Goal: Information Seeking & Learning: Check status

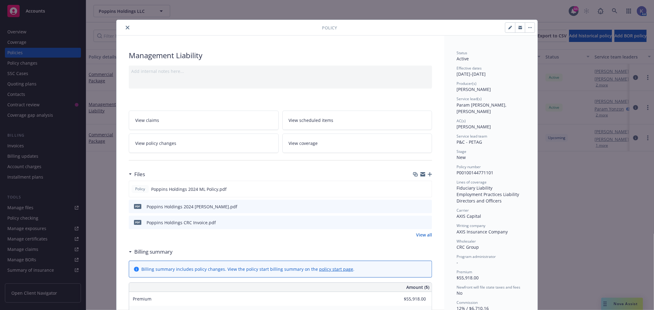
click at [125, 25] on button "close" at bounding box center [127, 27] width 7 height 7
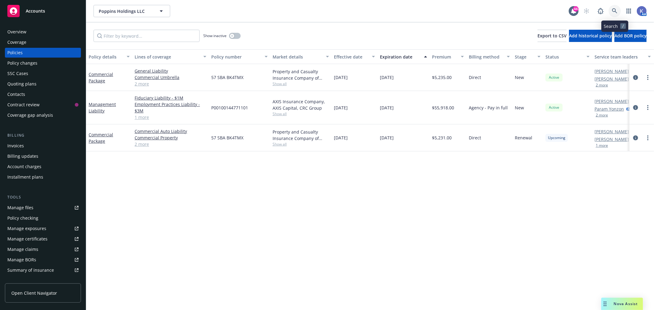
click at [615, 9] on icon at bounding box center [614, 10] width 5 height 5
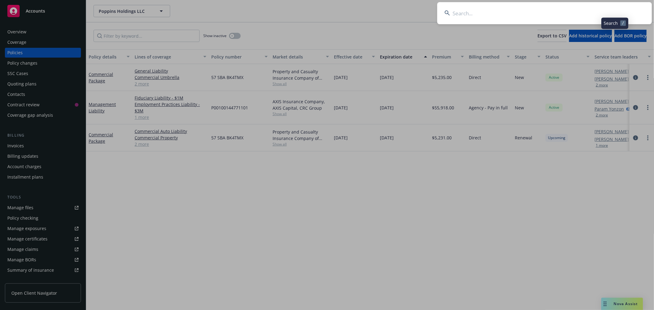
click at [582, 12] on input at bounding box center [544, 13] width 215 height 22
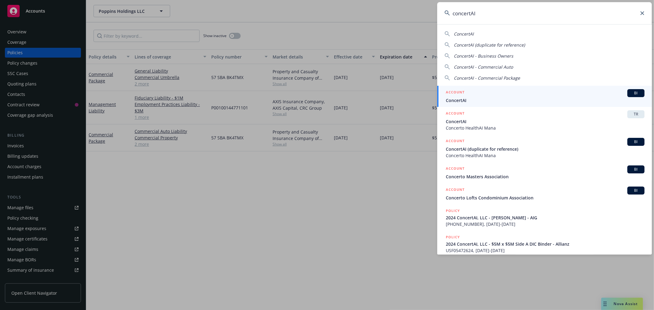
type input "concertAI"
click at [454, 101] on span "ConcertAI" at bounding box center [545, 100] width 199 height 6
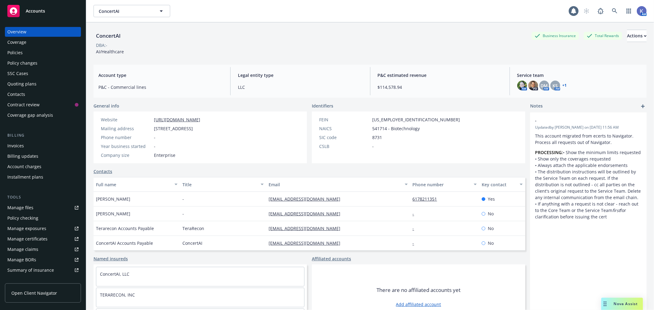
click at [37, 51] on div "Policies" at bounding box center [42, 53] width 71 height 10
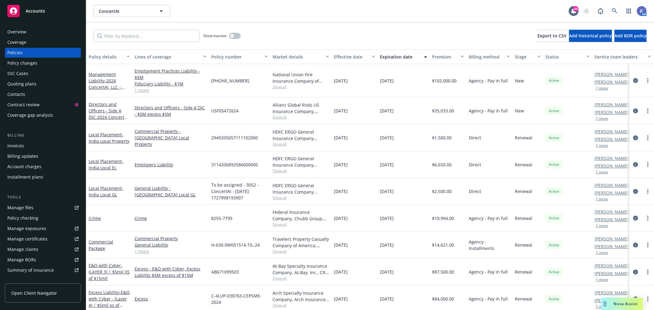
click at [601, 89] on button "1 more" at bounding box center [602, 88] width 12 height 4
click at [609, 85] on link "[PERSON_NAME]" at bounding box center [612, 86] width 34 height 6
click at [142, 90] on link "1 more" at bounding box center [171, 91] width 72 height 6
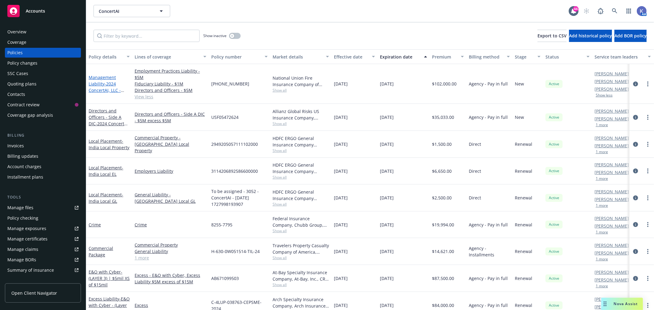
click at [100, 75] on link "Management Liability - 2024 ConcertAI, LLC - [PERSON_NAME] - AIG" at bounding box center [107, 91] width 37 height 32
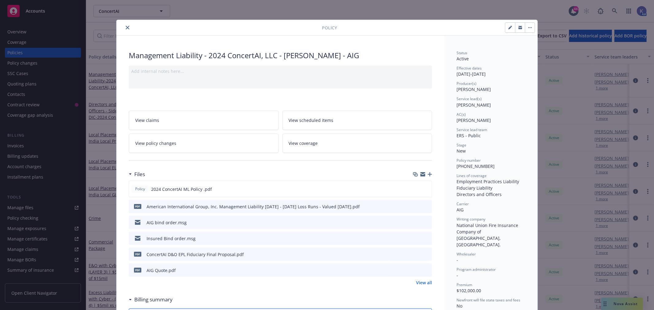
scroll to position [34, 0]
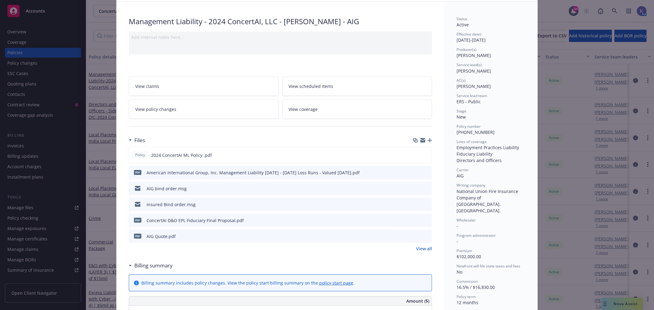
click at [424, 221] on icon "preview file" at bounding box center [427, 220] width 6 height 4
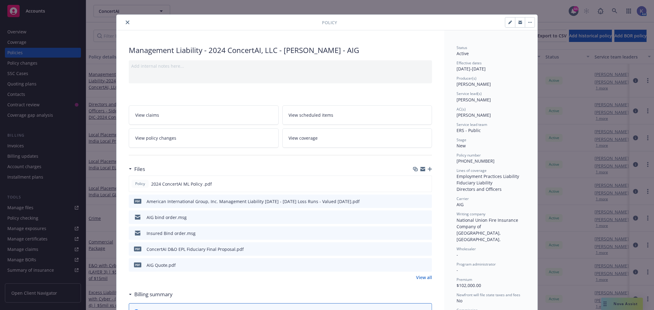
scroll to position [0, 0]
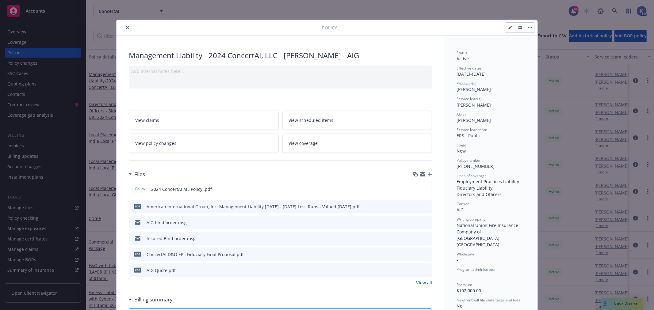
click at [126, 29] on icon "close" at bounding box center [128, 28] width 4 height 4
